Goal: Transaction & Acquisition: Purchase product/service

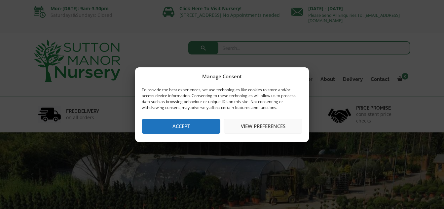
click at [197, 124] on button "Accept" at bounding box center [181, 126] width 79 height 15
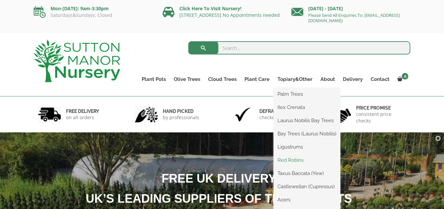
click at [291, 160] on link "Red Robins" at bounding box center [306, 160] width 67 height 10
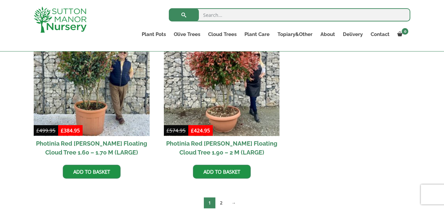
scroll to position [317, 0]
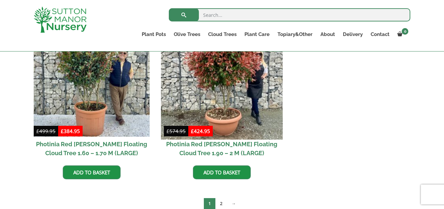
click at [222, 88] on img at bounding box center [222, 79] width 122 height 122
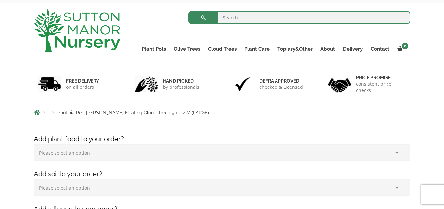
scroll to position [29, 0]
